Goal: Find specific page/section: Locate item on page

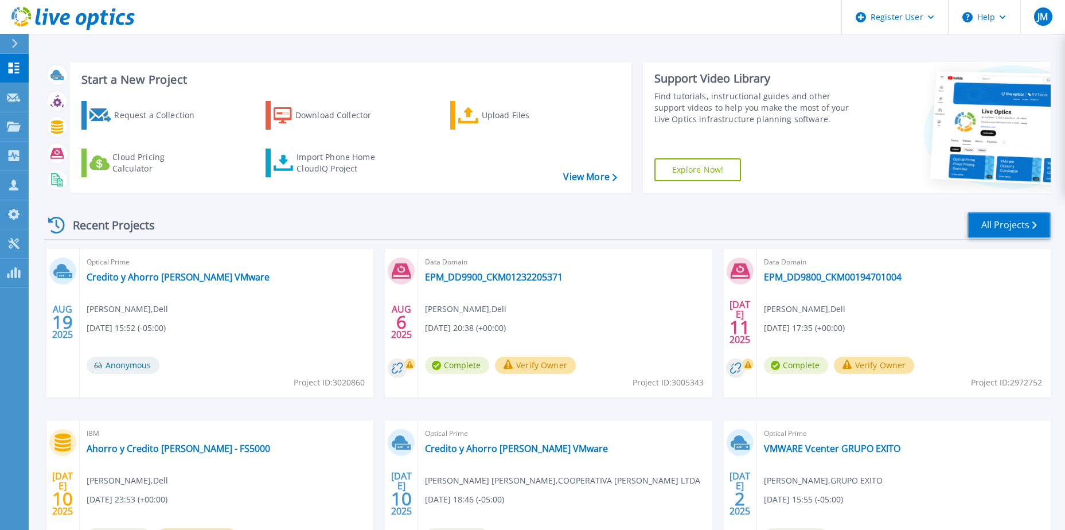
click at [983, 215] on link "All Projects" at bounding box center [1008, 225] width 83 height 26
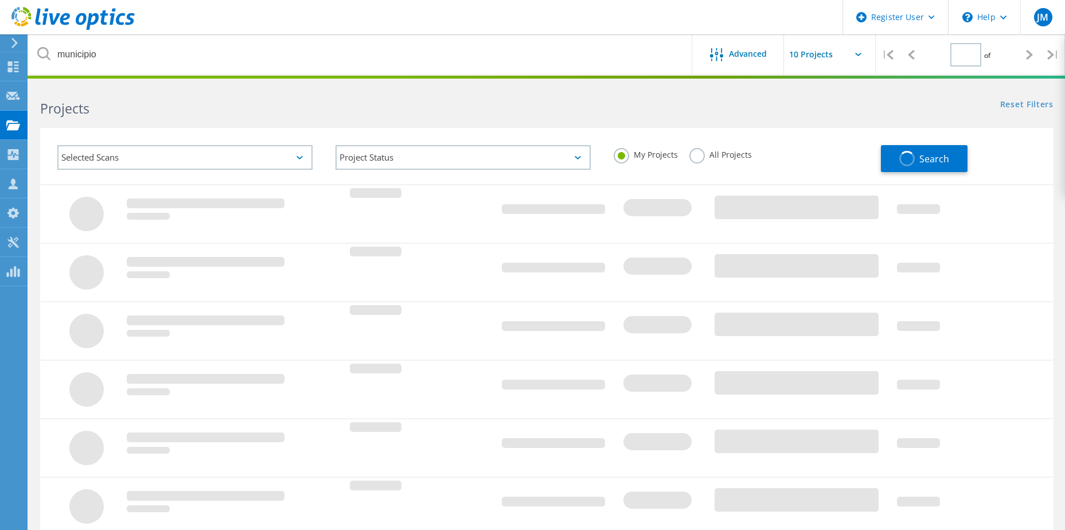
type input "1"
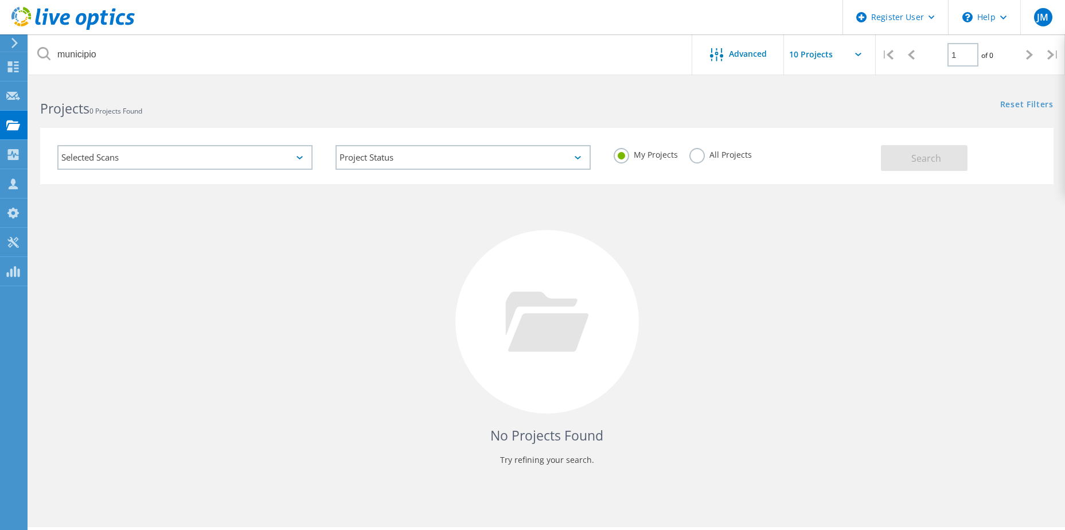
click at [697, 159] on label "All Projects" at bounding box center [720, 153] width 62 height 11
click at [0, 0] on input "All Projects" at bounding box center [0, 0] width 0 height 0
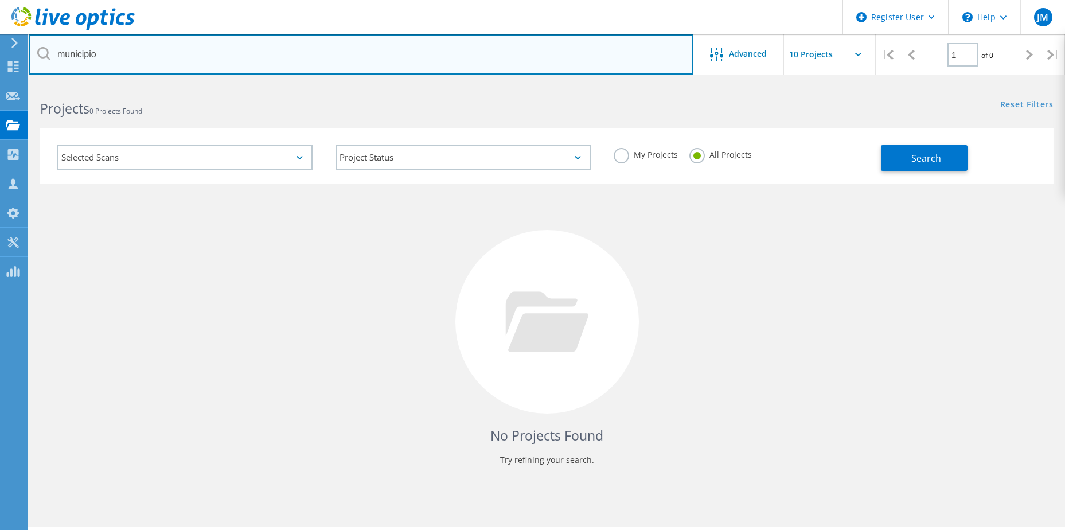
drag, startPoint x: 220, startPoint y: 60, endPoint x: -32, endPoint y: 53, distance: 252.4
click at [0, 53] on html "Register User \n Help Explore Helpful Articles Contact Support JM Dell User Jef…" at bounding box center [532, 280] width 1065 height 561
type input "celsia"
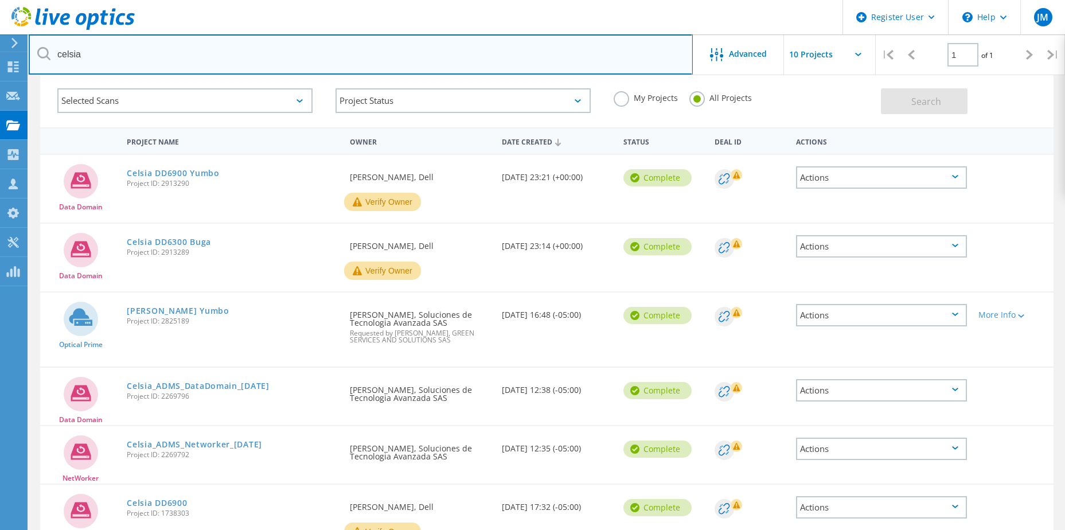
scroll to position [57, 0]
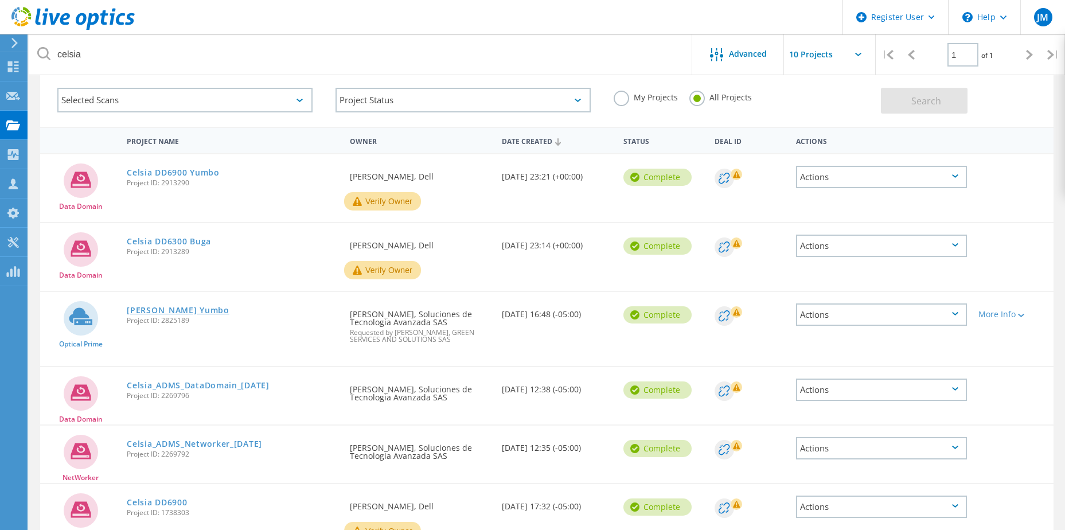
click at [164, 310] on link "[PERSON_NAME] Yumbo" at bounding box center [178, 310] width 102 height 8
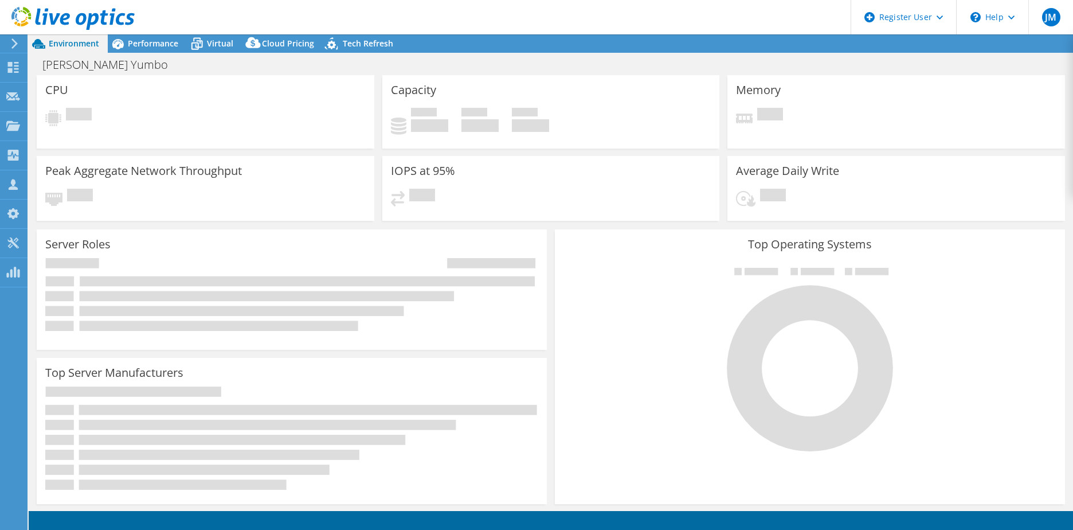
select select "USD"
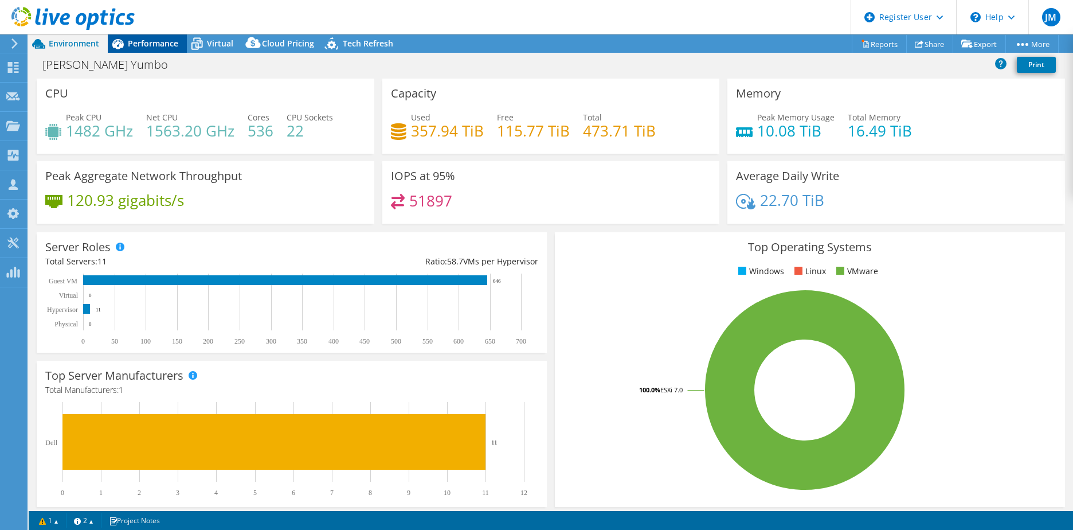
click at [162, 42] on span "Performance" at bounding box center [153, 43] width 50 height 11
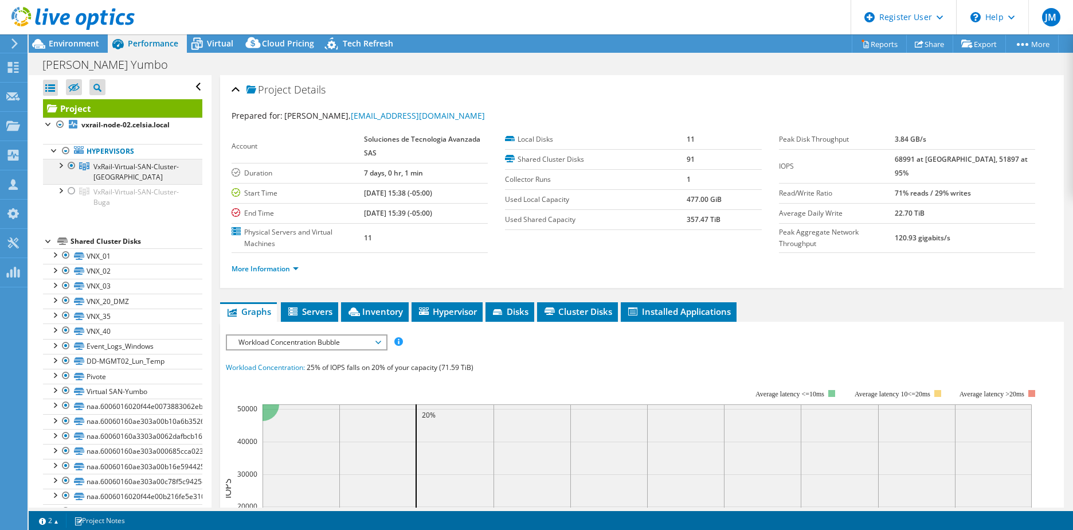
click at [59, 163] on div at bounding box center [59, 164] width 11 height 11
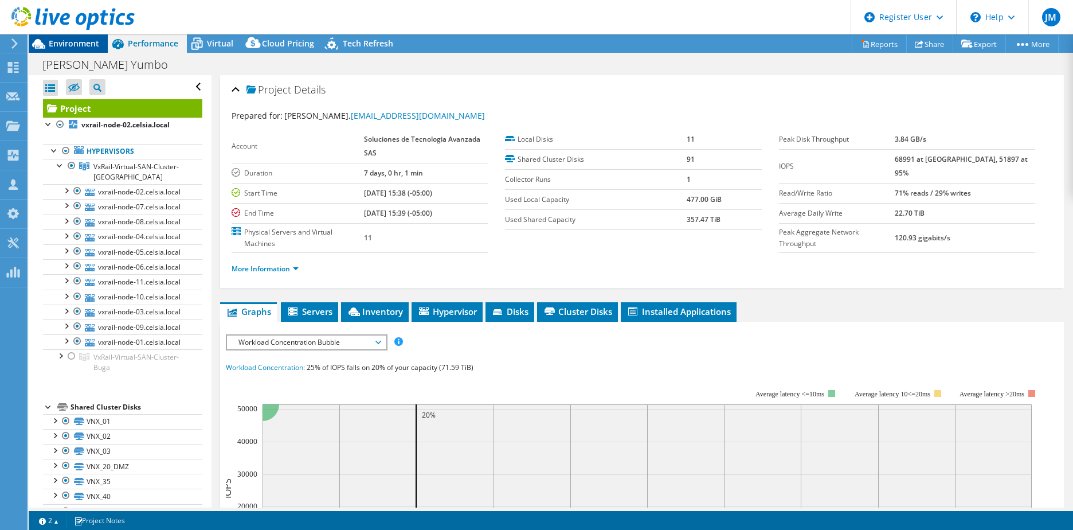
click at [62, 42] on span "Environment" at bounding box center [74, 43] width 50 height 11
